Goal: Information Seeking & Learning: Learn about a topic

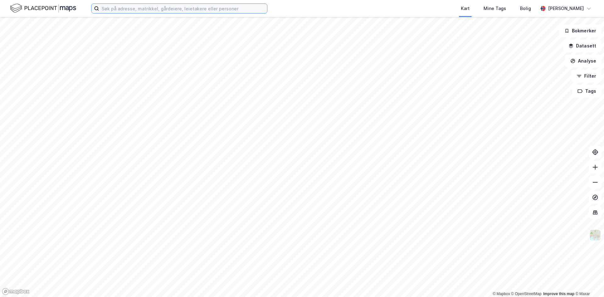
click at [175, 8] on input at bounding box center [183, 8] width 168 height 9
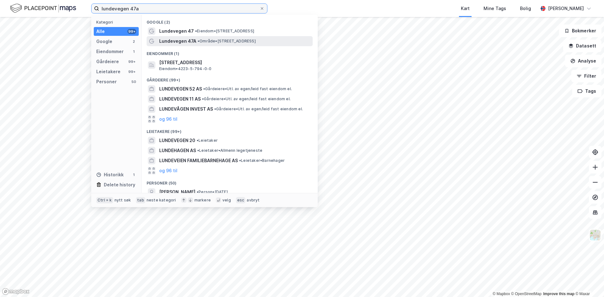
type input "lundevegen 47a"
click at [212, 42] on span "• Område • [STREET_ADDRESS]" at bounding box center [226, 41] width 58 height 5
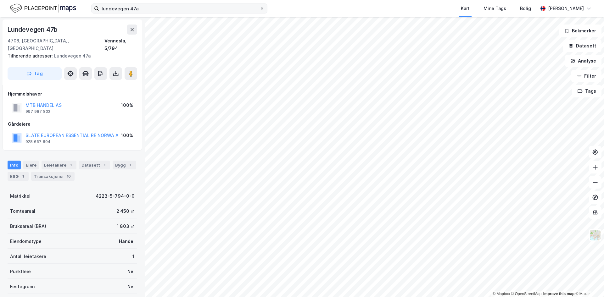
click at [260, 9] on span at bounding box center [261, 8] width 5 height 5
click at [259, 9] on input "lundevegen 47a" at bounding box center [179, 8] width 160 height 9
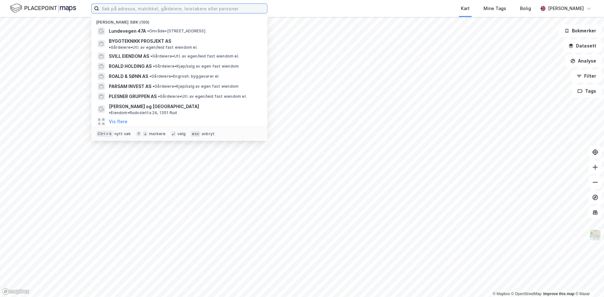
click at [217, 10] on input at bounding box center [183, 8] width 168 height 9
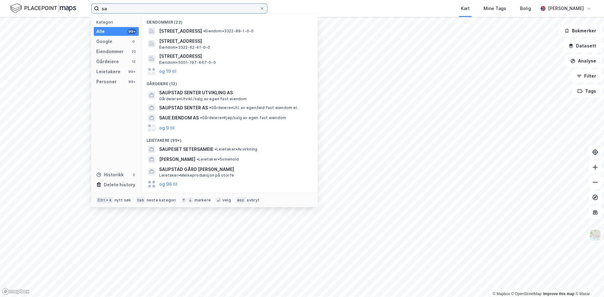
type input "s"
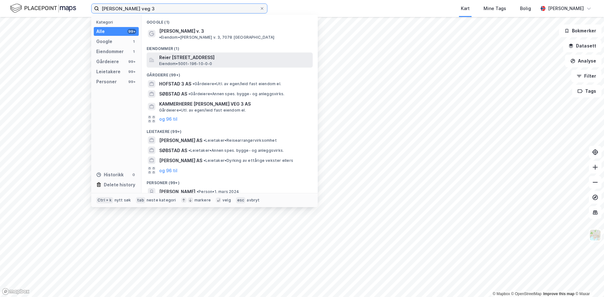
type input "[PERSON_NAME] veg 3"
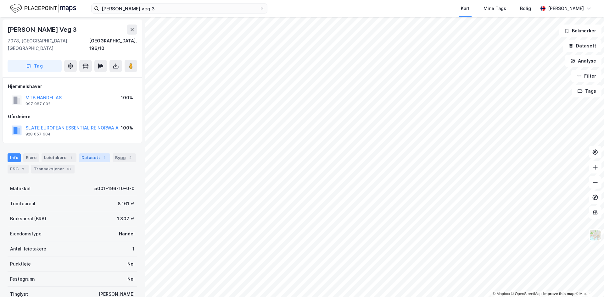
click at [91, 153] on div "Datasett 1" at bounding box center [94, 157] width 31 height 9
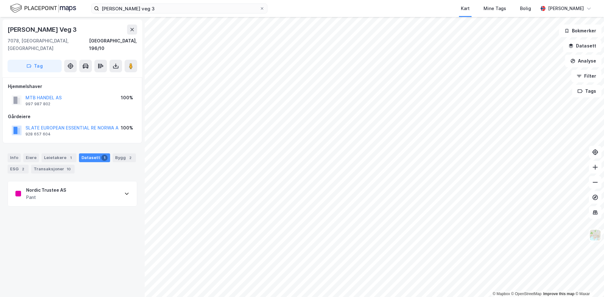
click at [62, 194] on div "Pant" at bounding box center [46, 198] width 40 height 8
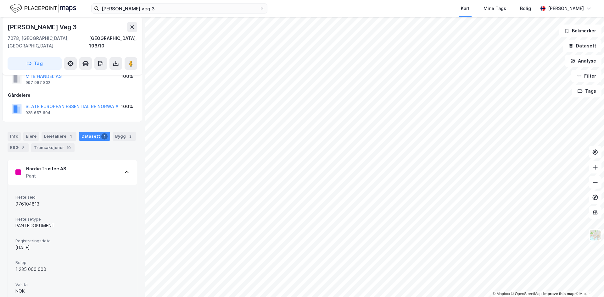
scroll to position [29, 0]
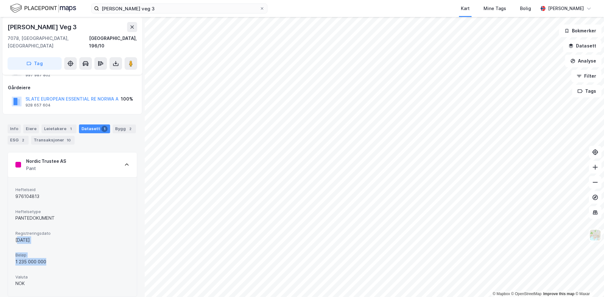
drag, startPoint x: 21, startPoint y: 242, endPoint x: 69, endPoint y: 258, distance: 50.6
click at [69, 258] on div "Heftelseid 976104813 Heftelsetype PANTEDOKUMENT Registreringsdato [DATE] Beløp …" at bounding box center [72, 237] width 114 height 104
click at [69, 258] on div "1 235 000 000" at bounding box center [72, 262] width 114 height 8
click at [71, 168] on div "Nordic Trustee AS Pant" at bounding box center [72, 165] width 129 height 25
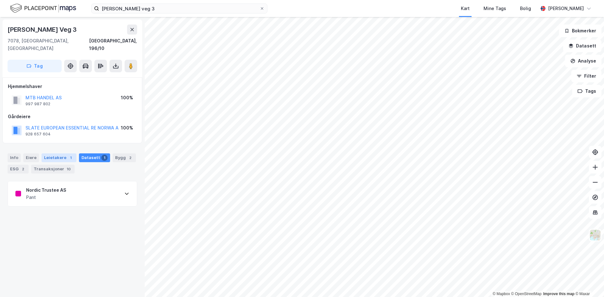
scroll to position [0, 0]
click at [56, 153] on div "Leietakere 1" at bounding box center [59, 157] width 35 height 9
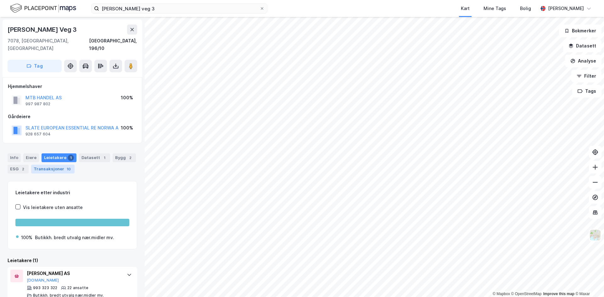
click at [42, 165] on div "Transaksjoner 10" at bounding box center [52, 169] width 43 height 9
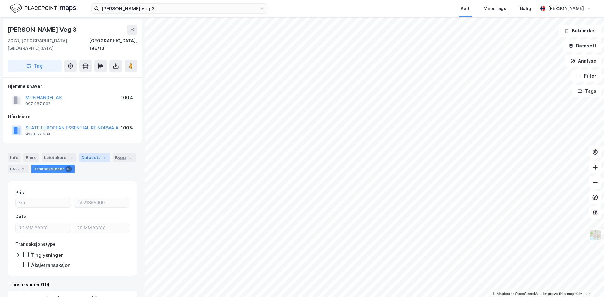
click at [84, 153] on div "Datasett 1" at bounding box center [94, 157] width 31 height 9
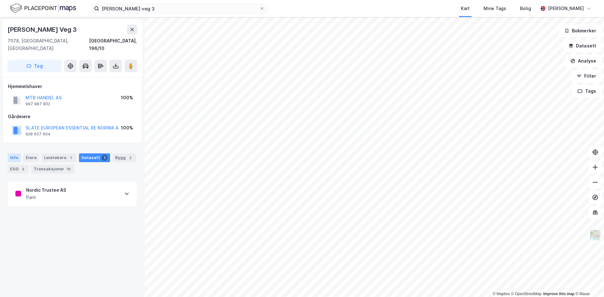
click at [11, 153] on div "Info" at bounding box center [14, 157] width 13 height 9
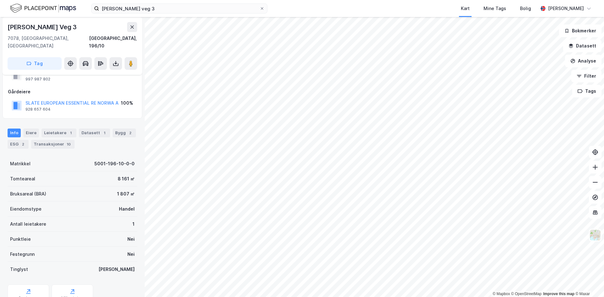
scroll to position [45, 0]
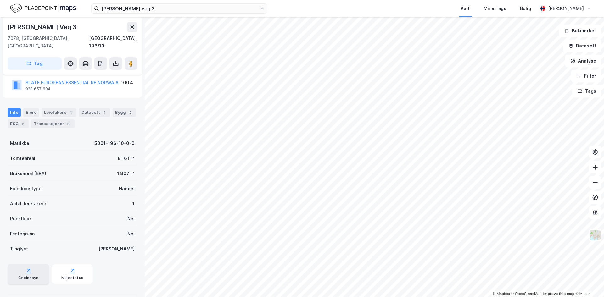
click at [25, 268] on icon at bounding box center [28, 271] width 6 height 6
